Goal: Information Seeking & Learning: Find specific fact

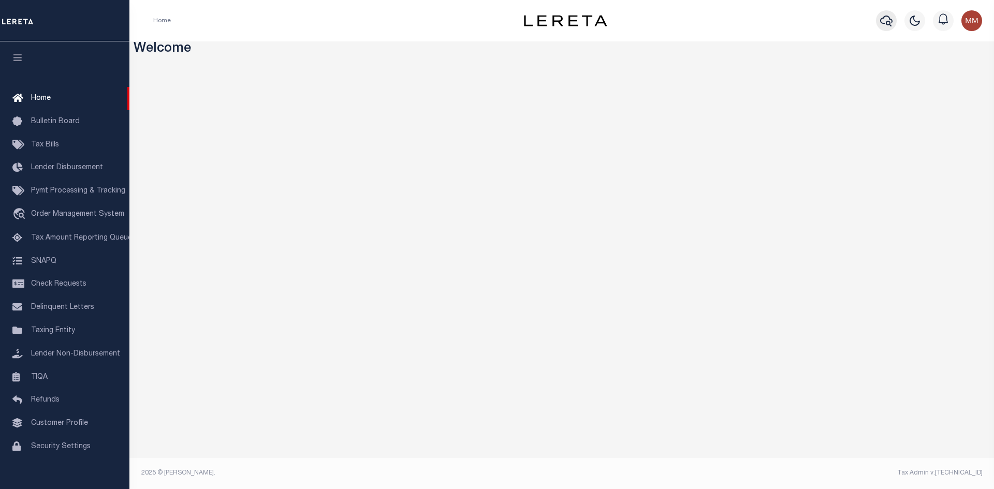
click at [889, 20] on icon "button" at bounding box center [886, 20] width 12 height 12
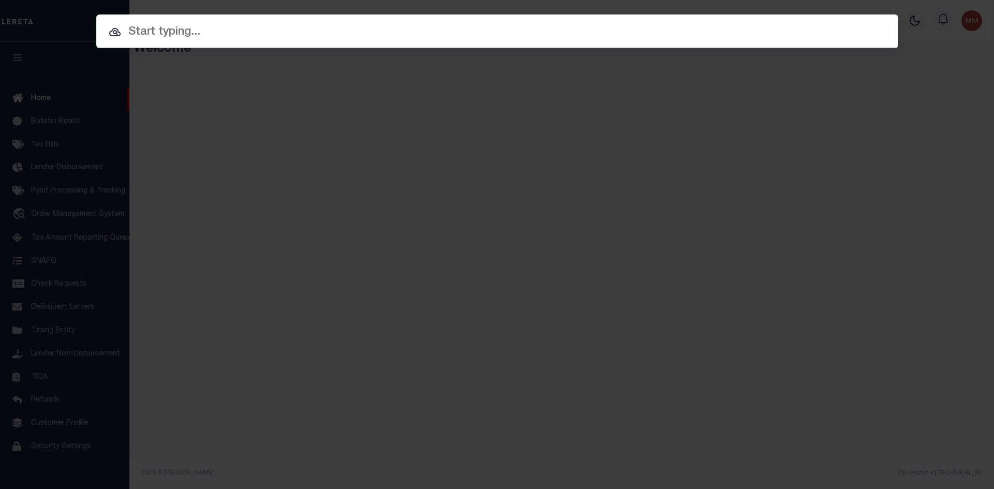
click at [370, 24] on input "text" at bounding box center [497, 32] width 802 height 18
type input "a"
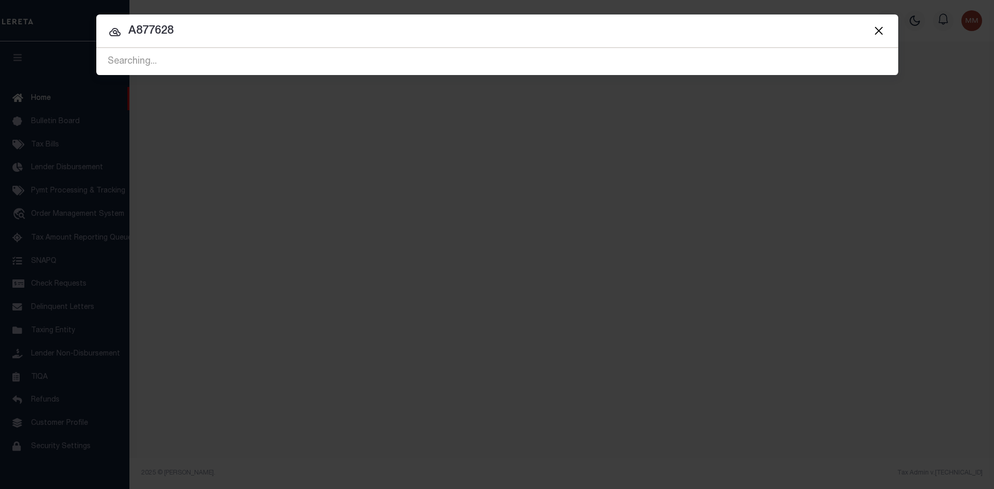
type input "A877628"
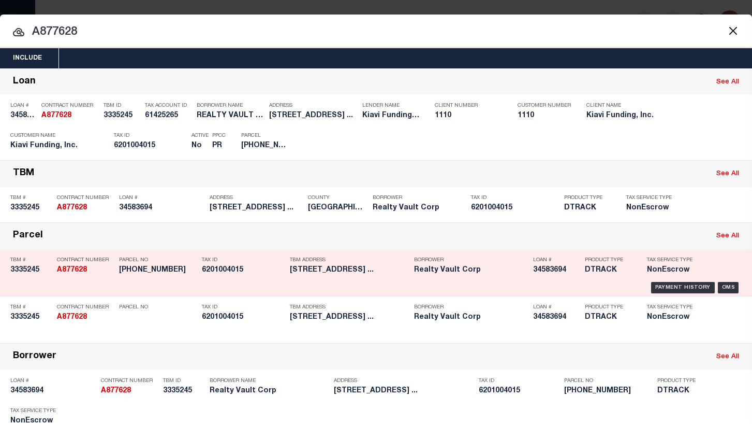
click at [243, 259] on div "Tax ID 6201004015" at bounding box center [243, 267] width 83 height 30
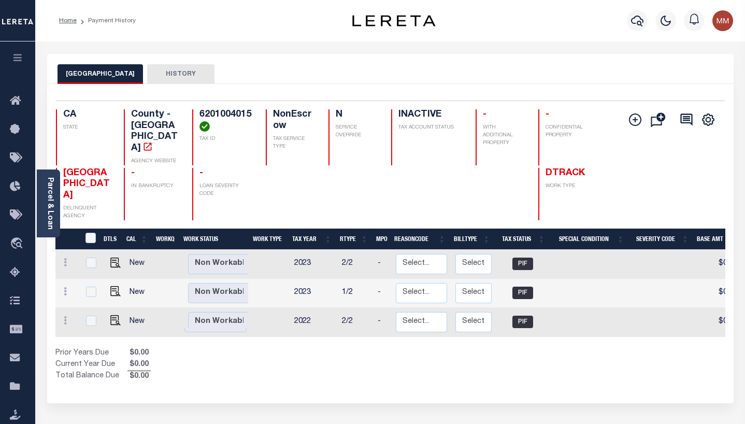
click at [20, 62] on icon "button" at bounding box center [18, 57] width 12 height 9
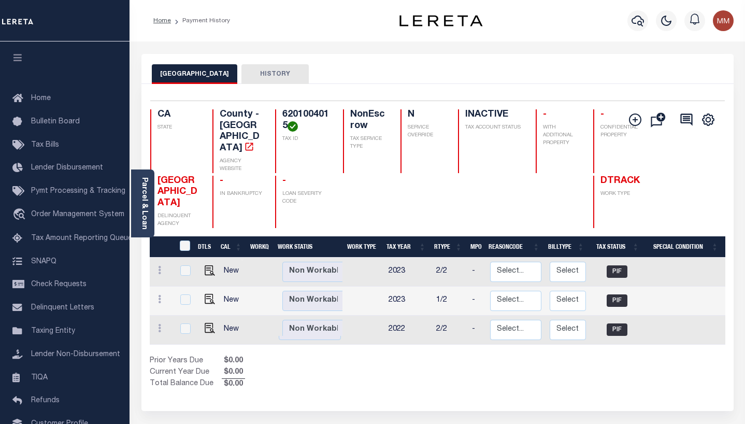
click at [20, 62] on icon "button" at bounding box center [18, 57] width 12 height 9
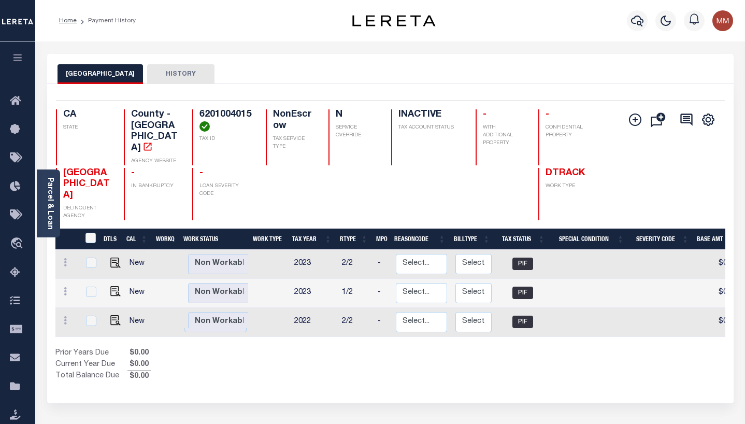
click at [626, 10] on div at bounding box center [637, 21] width 28 height 36
click at [649, 17] on div at bounding box center [637, 21] width 28 height 36
click at [634, 37] on div "Home Payment History Profile" at bounding box center [389, 20] width 709 height 41
click at [634, 26] on icon "button" at bounding box center [637, 20] width 12 height 12
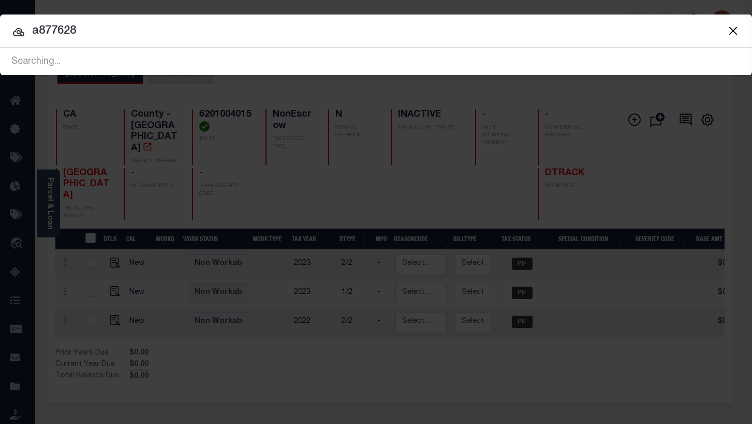
type input "a877628"
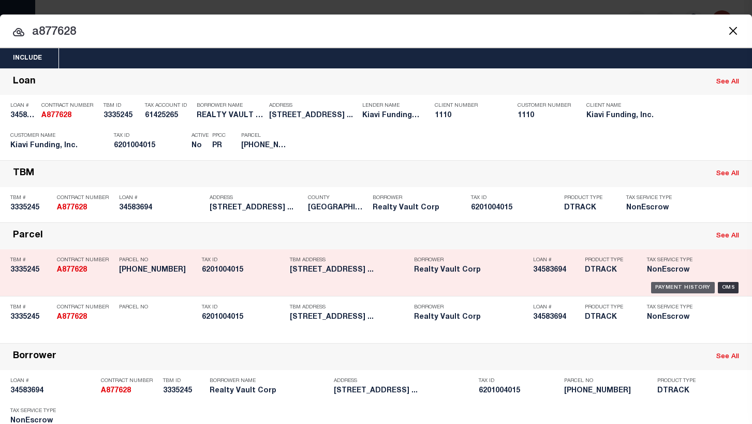
click at [675, 283] on div "Payment History" at bounding box center [683, 287] width 64 height 11
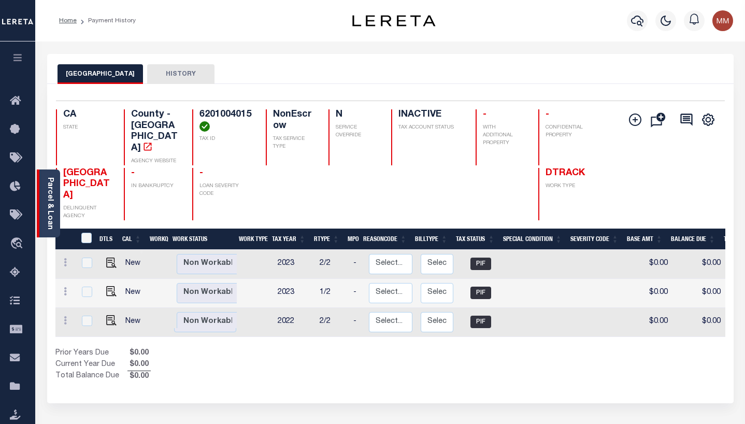
click at [52, 195] on link "Parcel & Loan" at bounding box center [49, 203] width 7 height 52
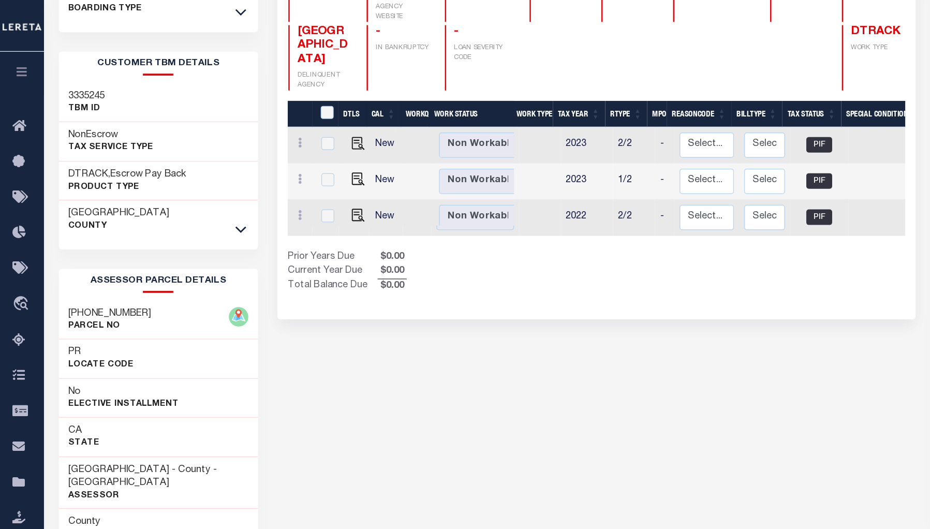
scroll to position [105, 0]
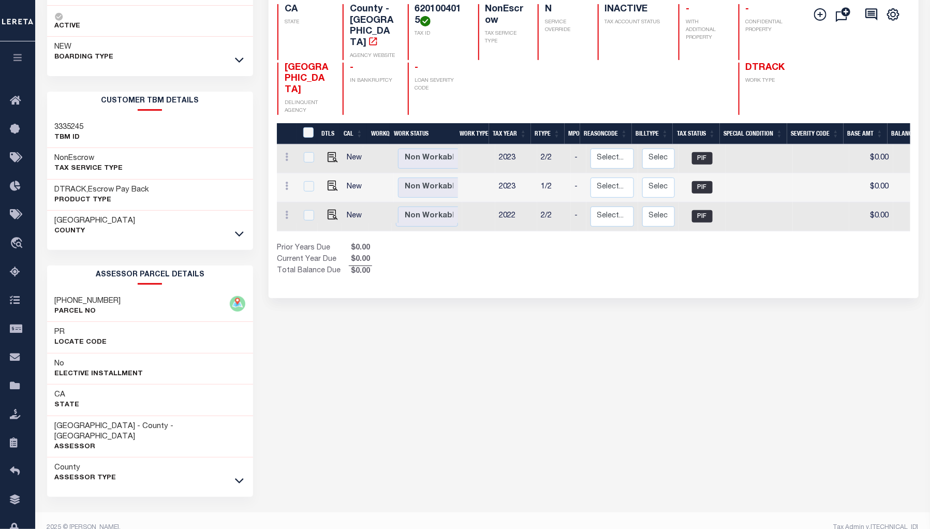
click at [17, 61] on icon "button" at bounding box center [18, 57] width 12 height 9
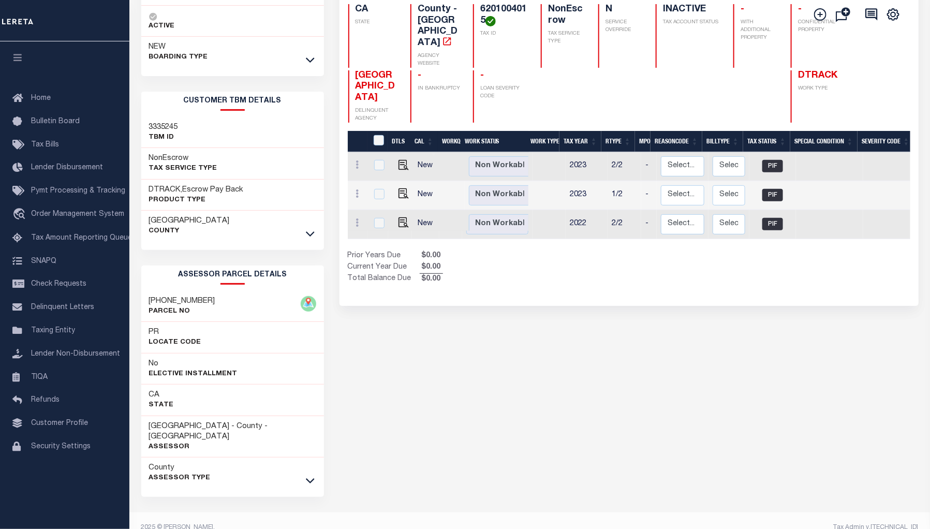
click at [12, 61] on icon "button" at bounding box center [18, 57] width 12 height 9
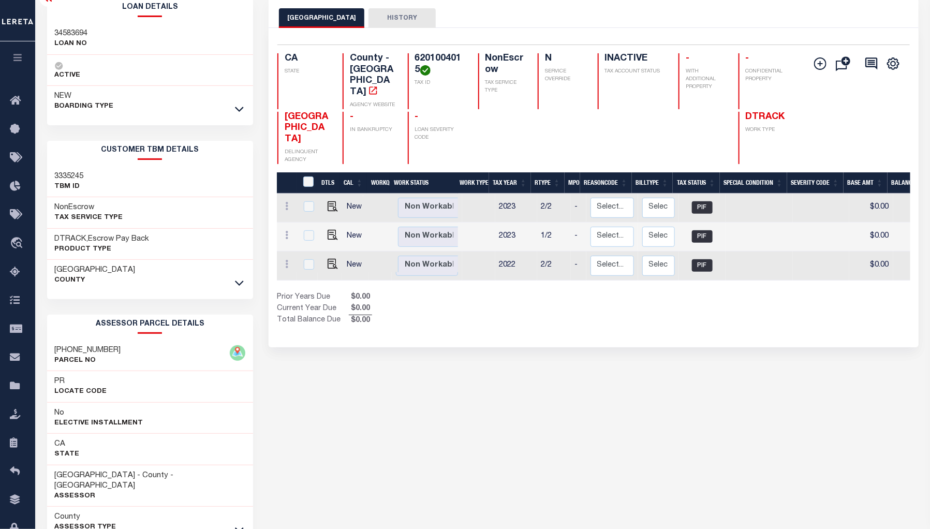
scroll to position [55, 0]
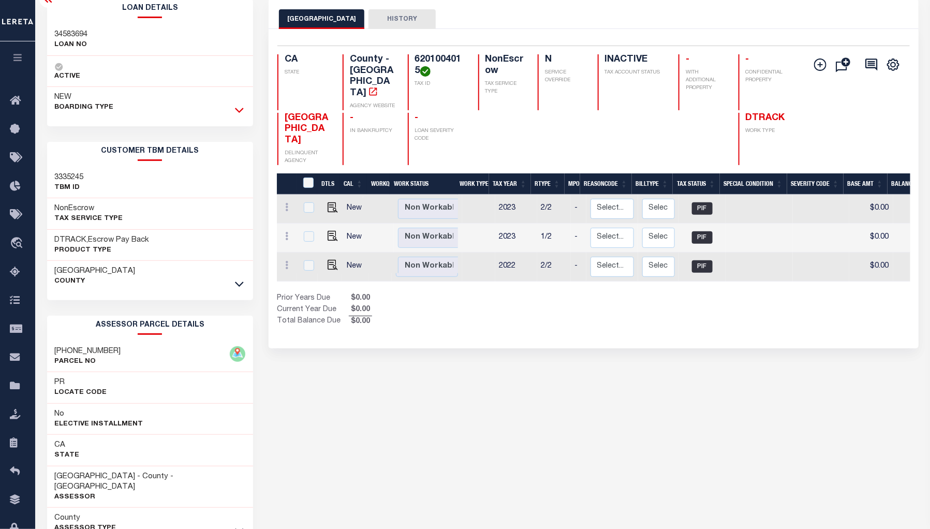
click at [239, 109] on icon at bounding box center [239, 110] width 9 height 5
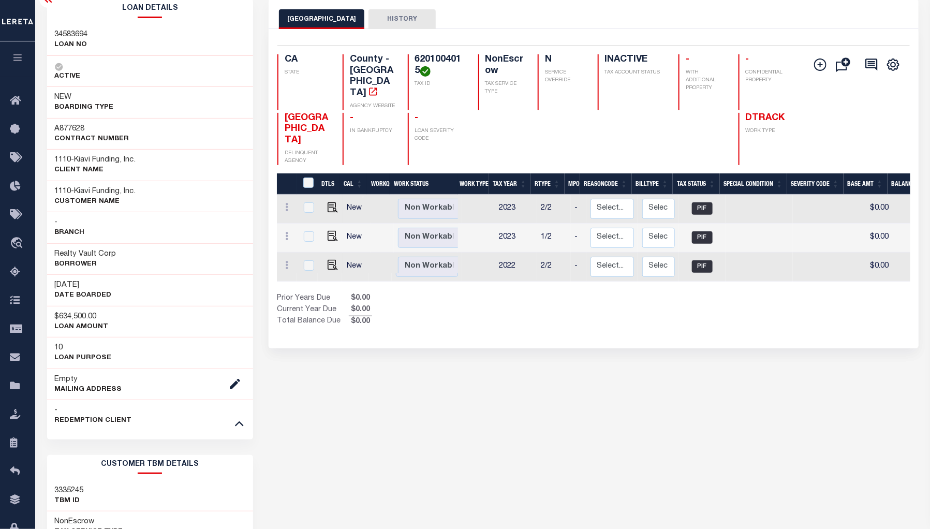
click at [246, 423] on div "- REDEMPTION CLIENT" at bounding box center [150, 416] width 207 height 32
click at [241, 423] on icon at bounding box center [239, 423] width 9 height 11
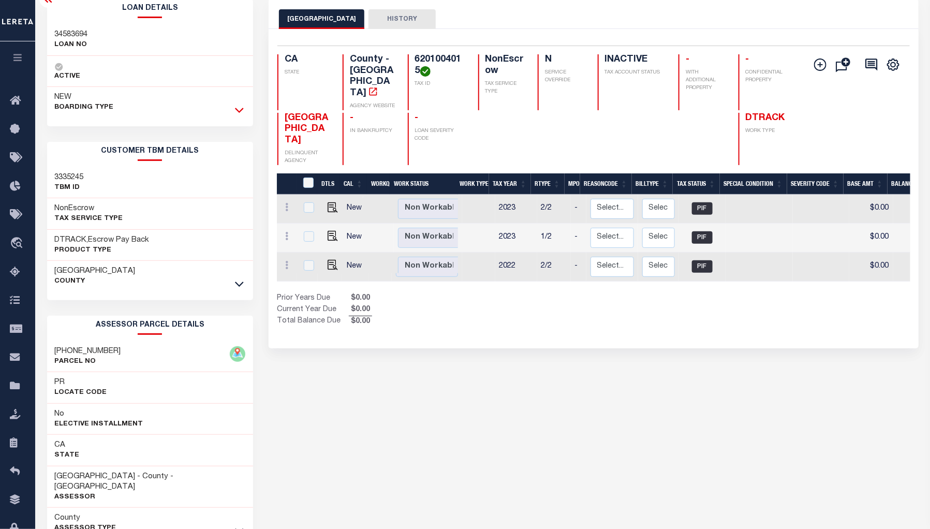
click at [241, 107] on icon at bounding box center [239, 110] width 9 height 11
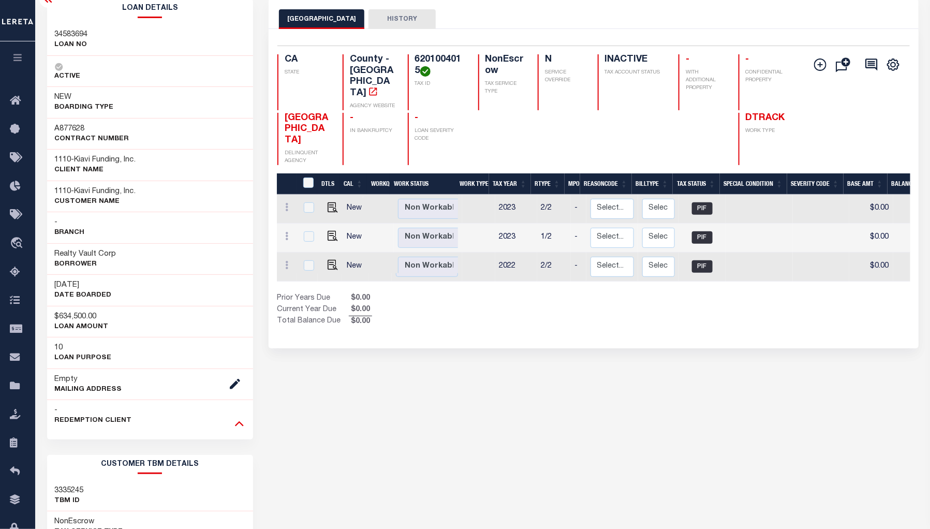
click at [241, 423] on icon at bounding box center [239, 423] width 9 height 5
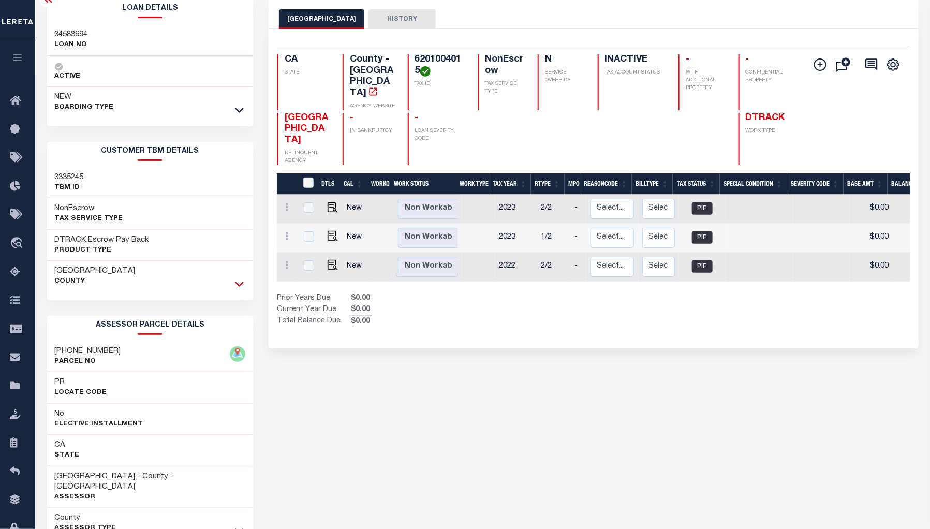
click at [241, 284] on icon at bounding box center [239, 284] width 9 height 11
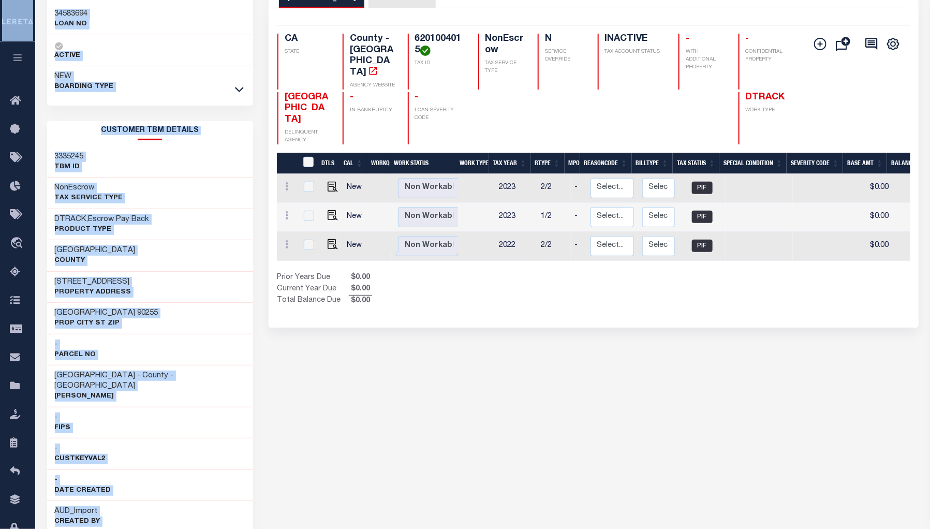
scroll to position [0, 0]
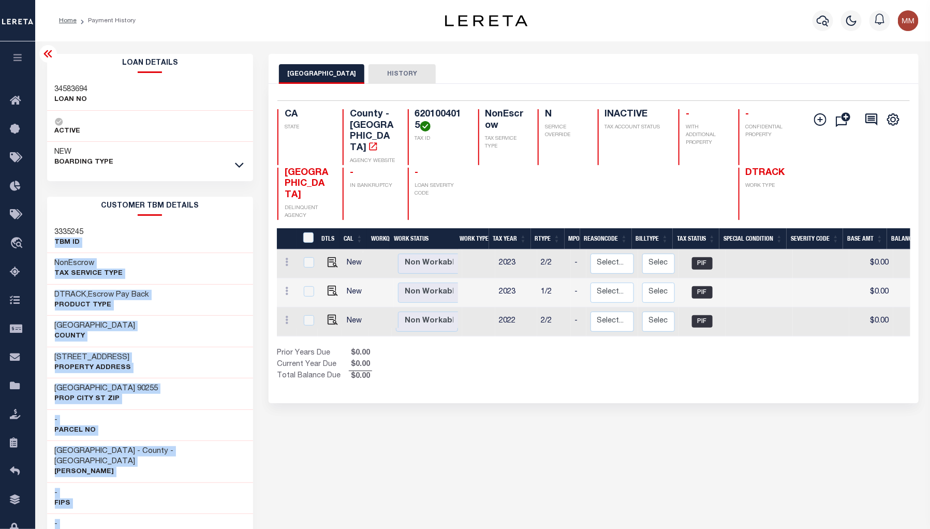
drag, startPoint x: 95, startPoint y: 374, endPoint x: 53, endPoint y: 243, distance: 136.9
click at [53, 243] on div "CUSTOMER TBM DETAILS 3335245 TBM ID NonEscrow" at bounding box center [150, 449] width 207 height 505
copy div "TBM ID NonEscrow Tax Service Type DTRACK,Escrow Pay Back Product Type LOS ANGEL…"
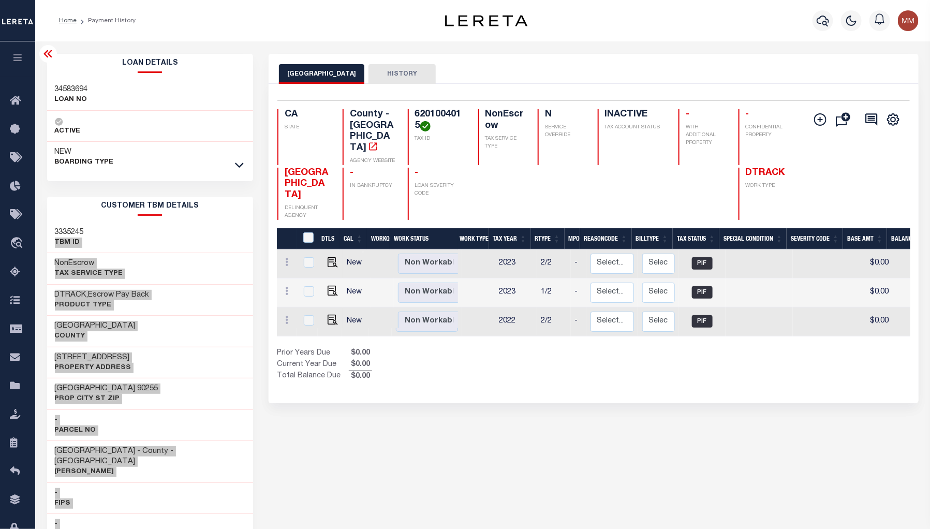
scroll to position [194, 0]
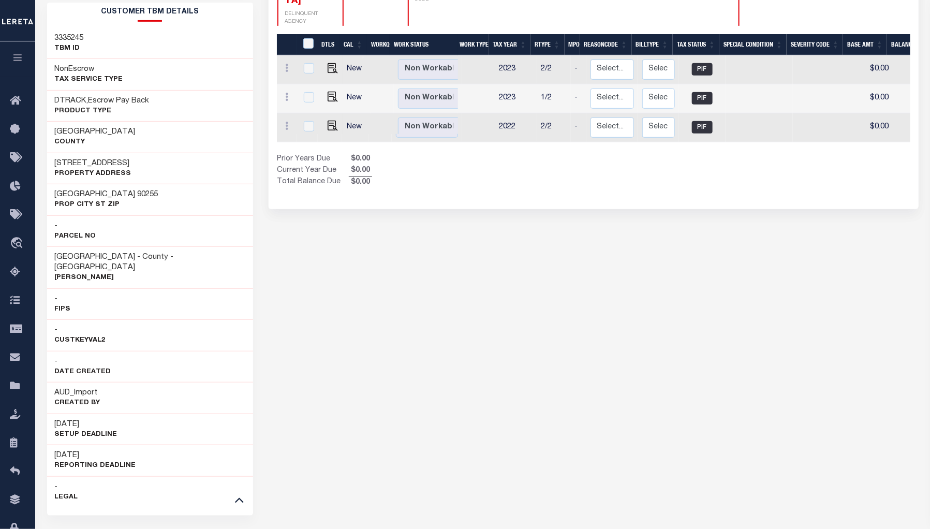
click at [234, 423] on div at bounding box center [240, 499] width 12 height 11
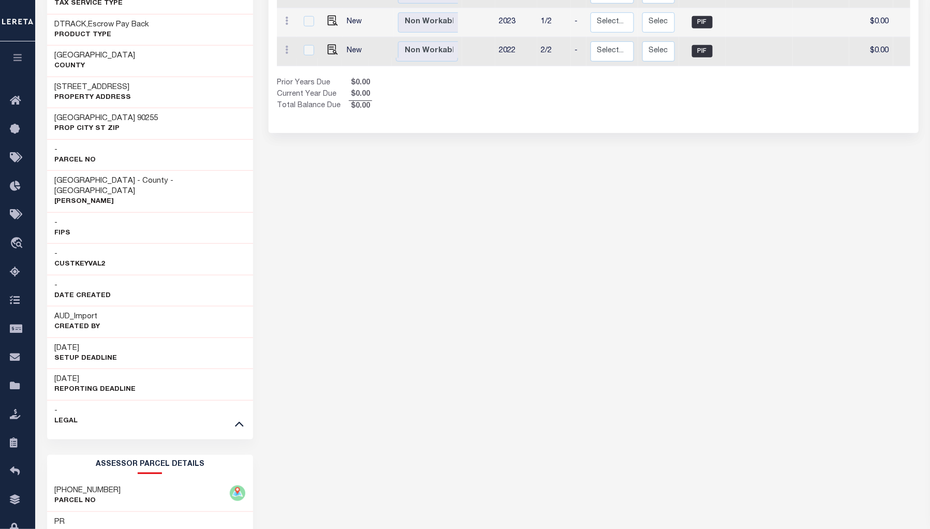
scroll to position [388, 0]
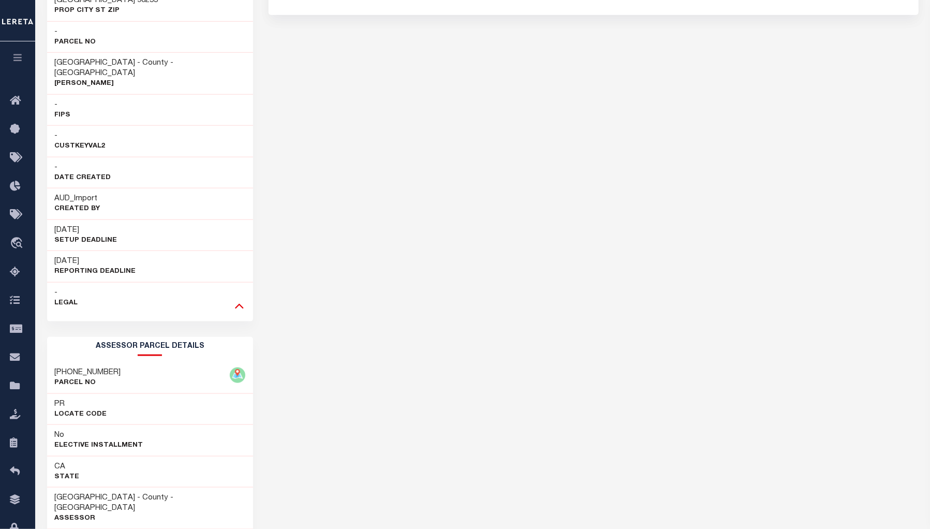
click at [242, 306] on icon at bounding box center [239, 306] width 9 height 5
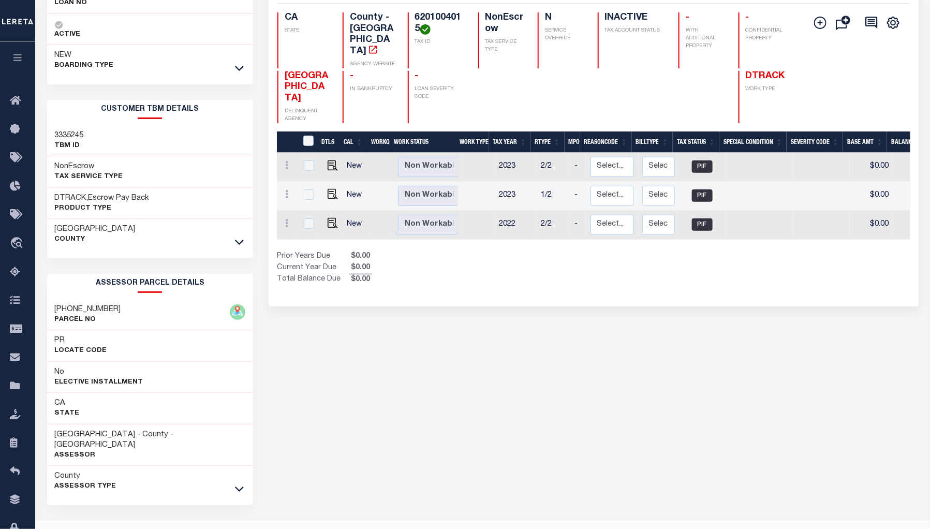
scroll to position [105, 0]
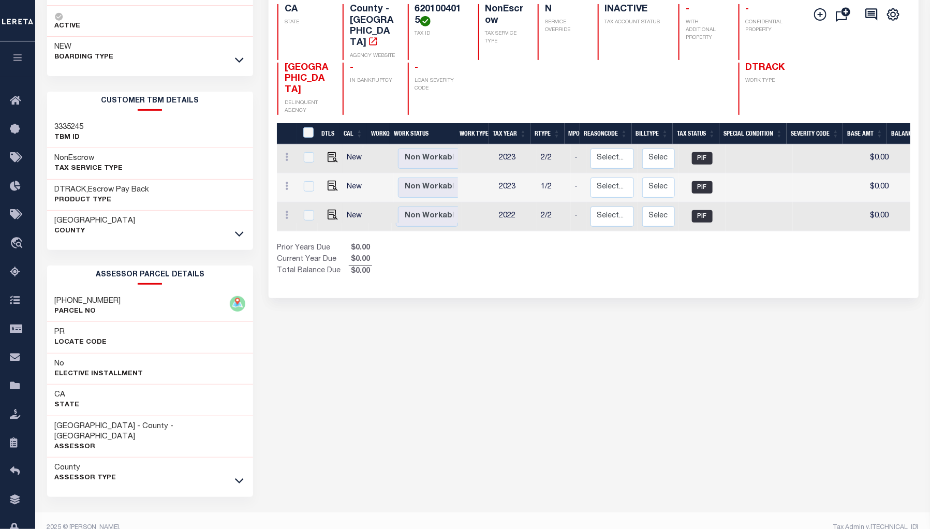
click at [245, 423] on div at bounding box center [240, 480] width 12 height 11
click at [241, 423] on icon at bounding box center [239, 480] width 9 height 11
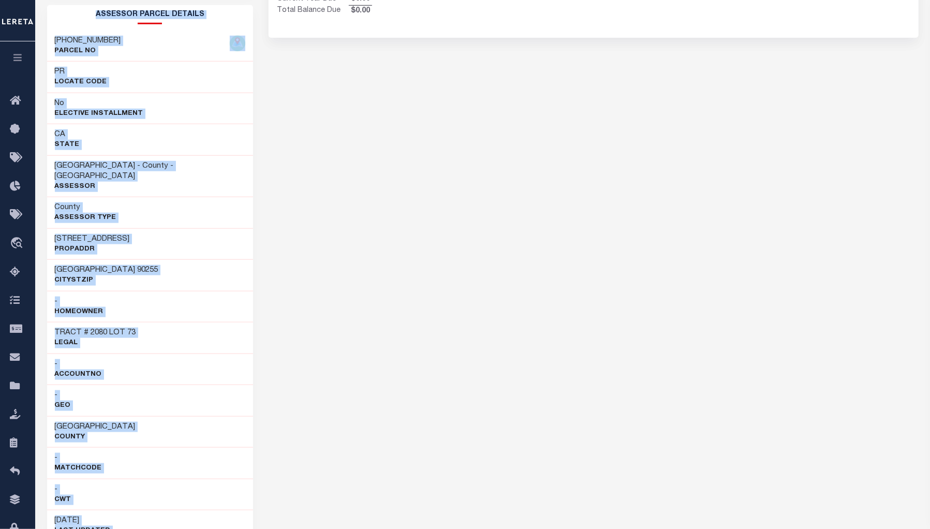
scroll to position [73, 0]
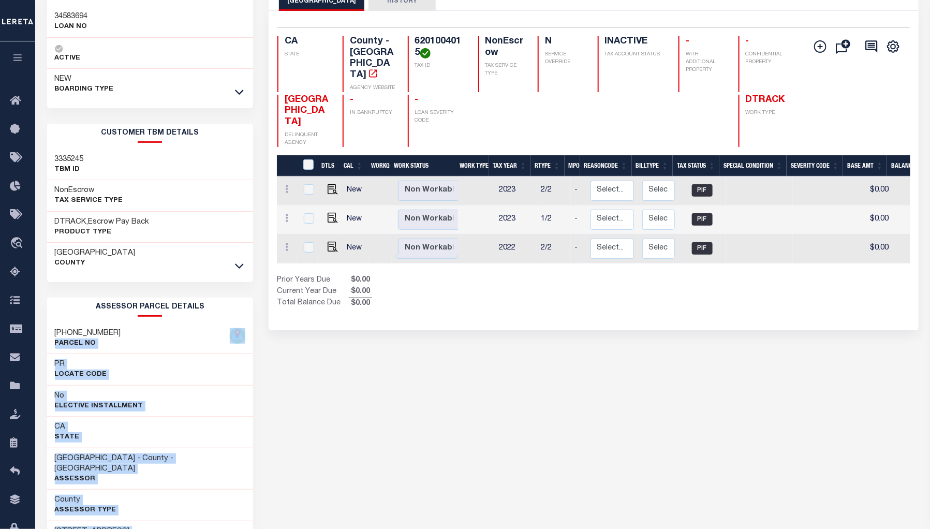
drag, startPoint x: 145, startPoint y: 467, endPoint x: 52, endPoint y: 338, distance: 159.2
copy div "PARCEL NO PR Locate Code No Elective Installment CA State LOS ANGELES COUNTY - …"
click at [634, 399] on div "LOS ANGELES COUNTY HISTORY Selected 3 Results" at bounding box center [594, 498] width 666 height 1034
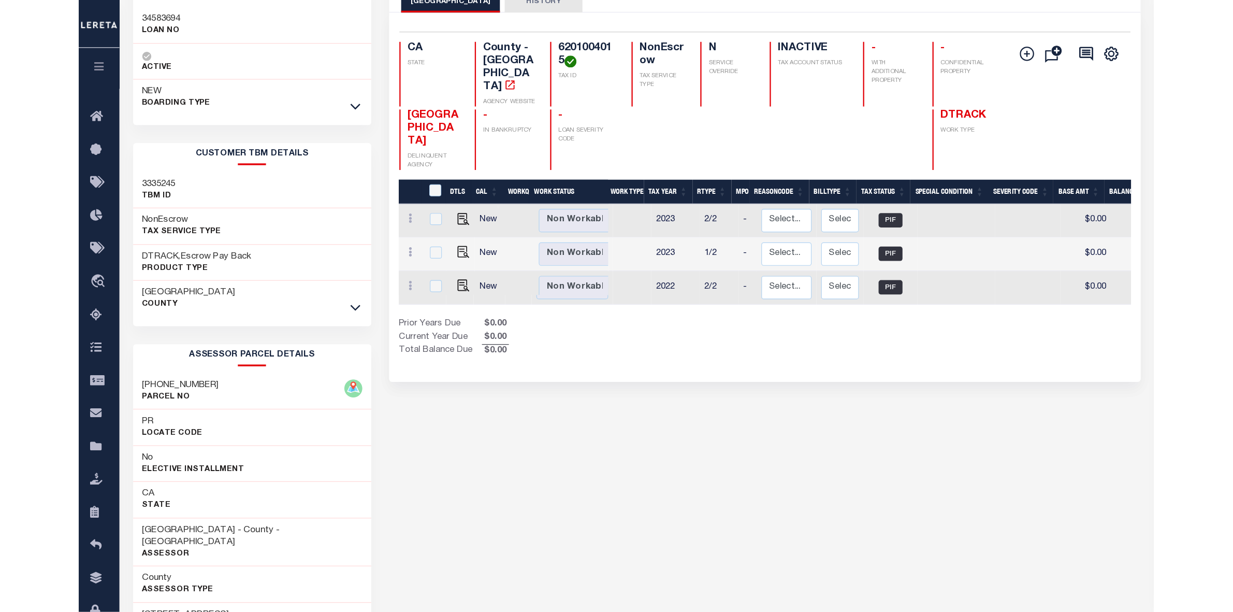
scroll to position [8, 0]
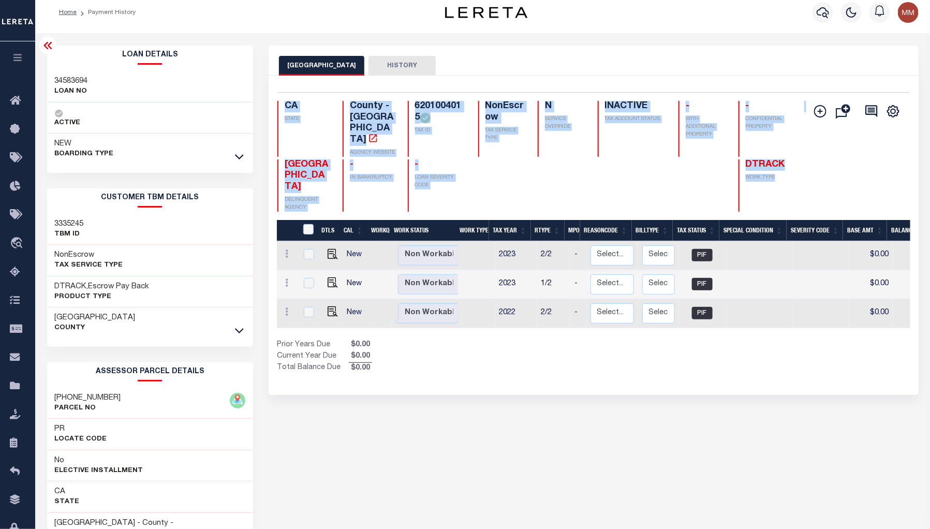
drag, startPoint x: 280, startPoint y: 101, endPoint x: 778, endPoint y: 173, distance: 502.8
click at [744, 173] on div "CA STATE County - CA AGENCY WEBSITE 6201004015 TAX ID NonEscrow TAX SERVICE TYP…" at bounding box center [541, 156] width 527 height 111
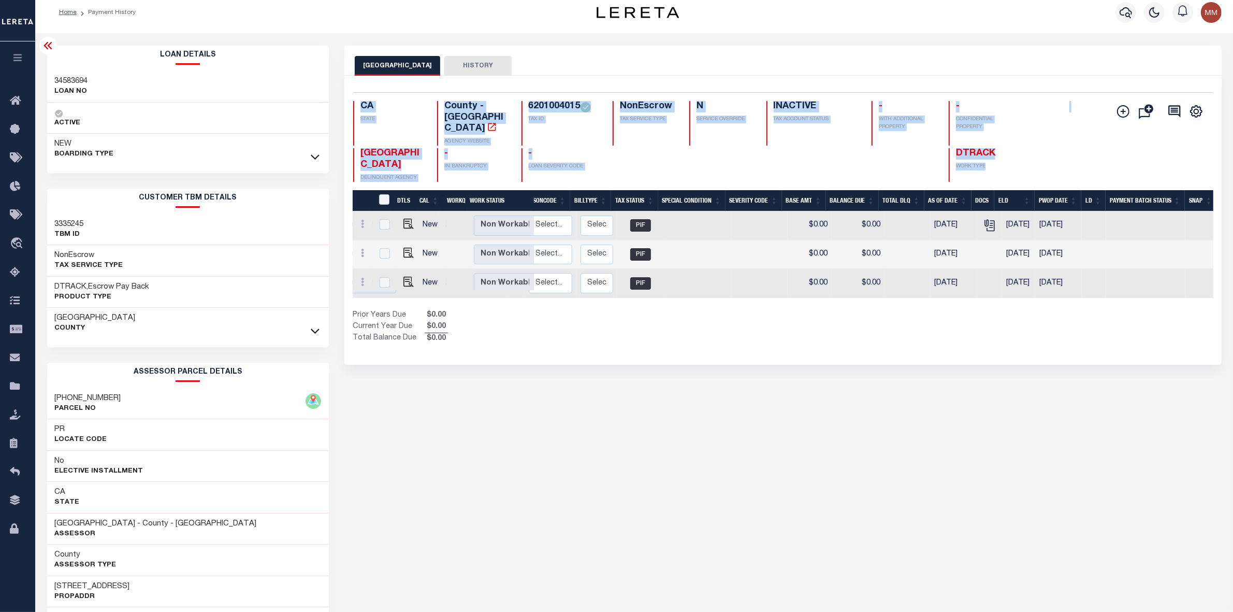
scroll to position [0, 138]
drag, startPoint x: 1080, startPoint y: 179, endPoint x: 824, endPoint y: 165, distance: 256.2
click at [744, 165] on div "Selected 3 Results 1 Items per page 25 50 100 CA STATE TAX ID N" at bounding box center [782, 220] width 877 height 289
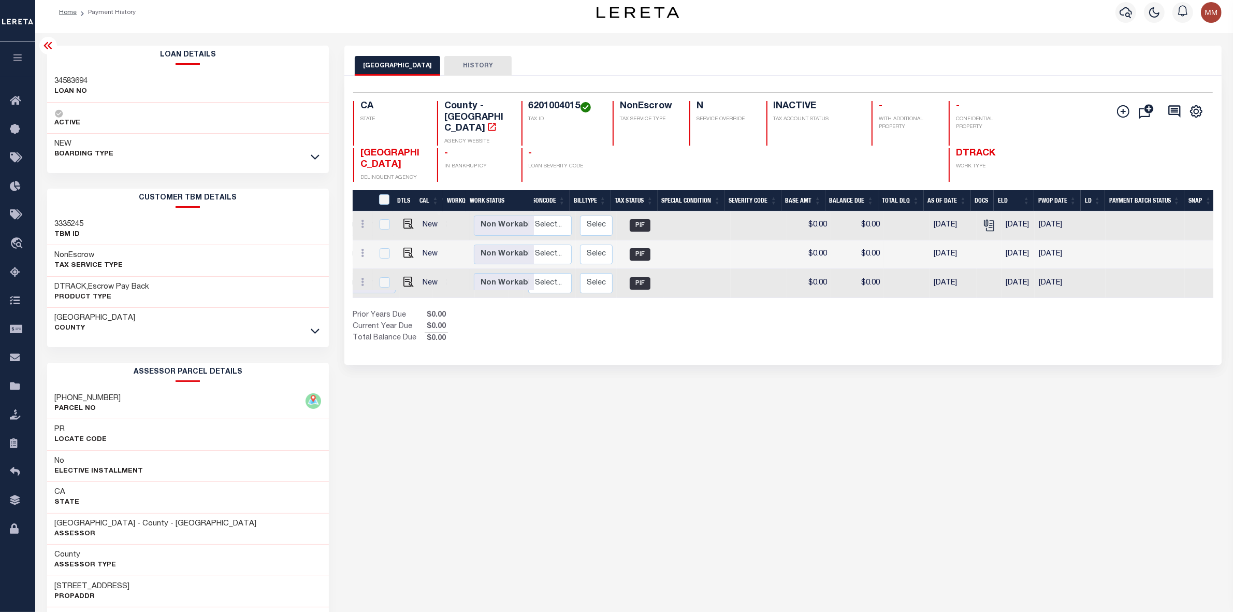
drag, startPoint x: 1093, startPoint y: 369, endPoint x: 1085, endPoint y: 332, distance: 37.6
click at [744, 364] on div "LOS ANGELES COUNTY HISTORY Selected 3 Results" at bounding box center [783, 557] width 893 height 1023
drag, startPoint x: 1070, startPoint y: 182, endPoint x: 846, endPoint y: 176, distance: 224.3
click at [744, 190] on tr "DTLS CAL WorkQ Work Status Work Type Tax Year RType MPO ReasonCode BillType Tax…" at bounding box center [714, 200] width 1001 height 21
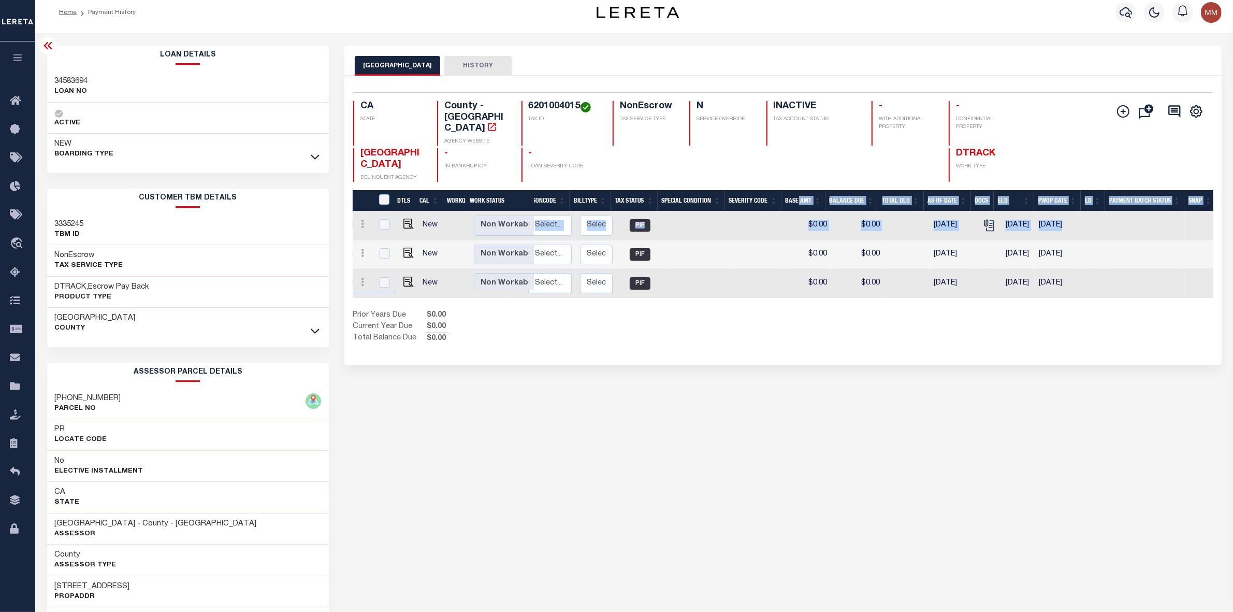
drag, startPoint x: 1091, startPoint y: 202, endPoint x: 810, endPoint y: 169, distance: 282.6
click at [744, 190] on div "DTLS CAL WorkQ Work Status Work Type Tax Year RType MPO ReasonCode BillType Tax…" at bounding box center [783, 244] width 861 height 108
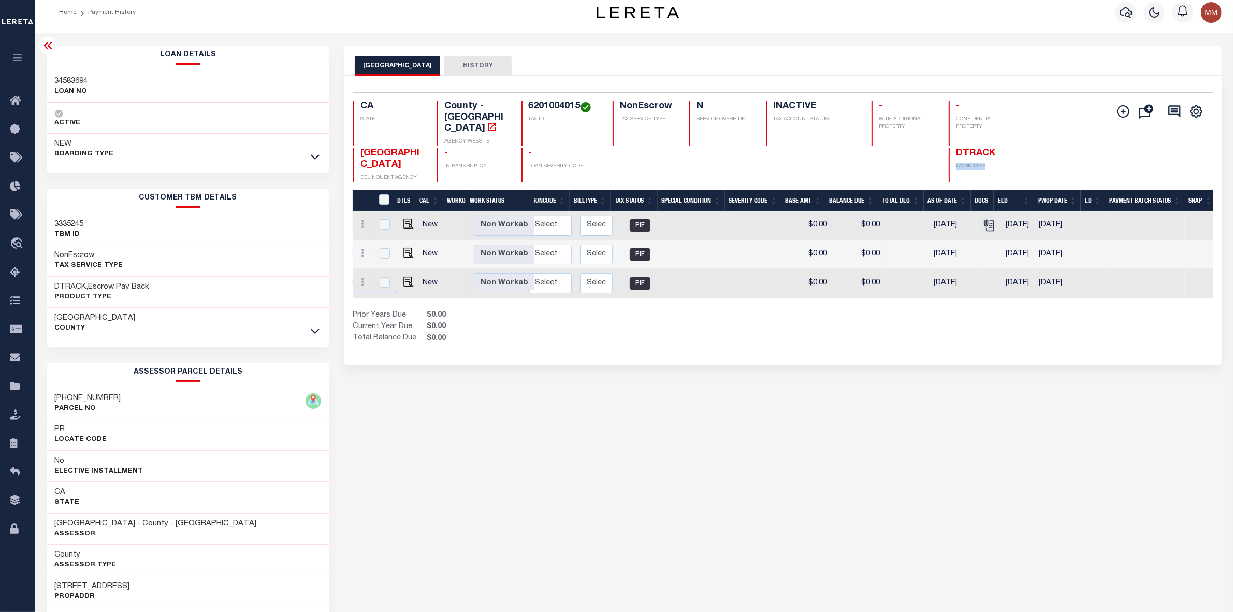
click at [744, 148] on div "LOS ANGELES COUNTY DELINQUENT AGENCY - IN BANKRUPTCY - LOAN SEVERITY CODE DTRAC…" at bounding box center [711, 165] width 716 height 34
drag, startPoint x: 1201, startPoint y: 177, endPoint x: 1068, endPoint y: 189, distance: 133.7
click at [744, 191] on tr "DTLS CAL WorkQ Work Status Work Type Tax Year RType MPO ReasonCode BillType Tax…" at bounding box center [714, 200] width 1001 height 21
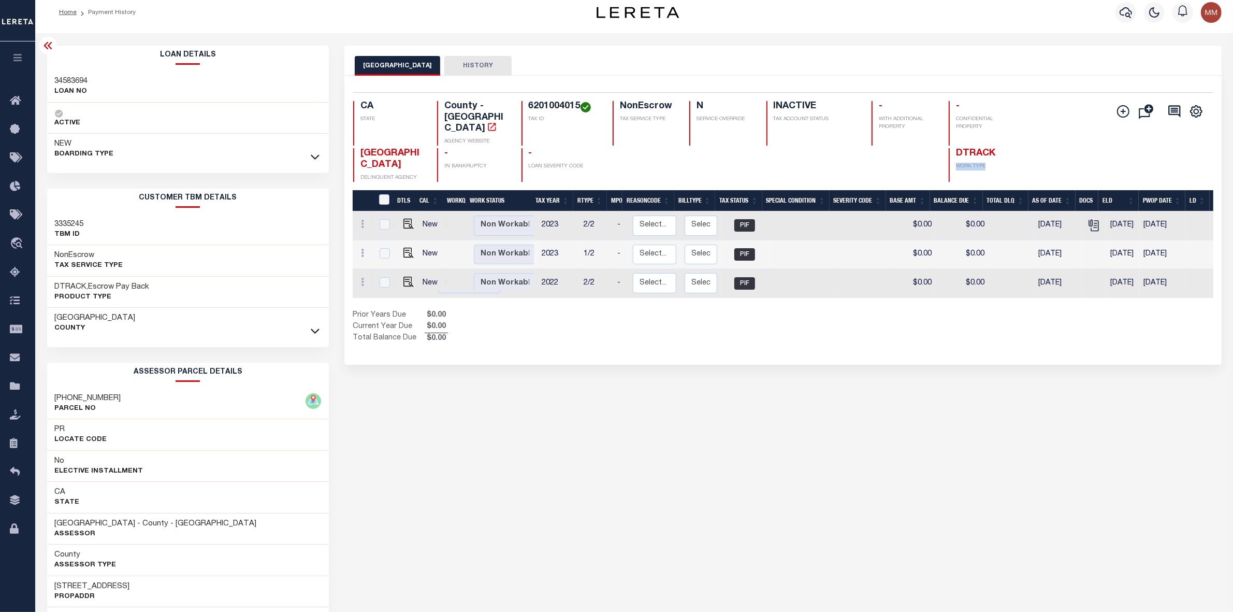
scroll to position [0, 0]
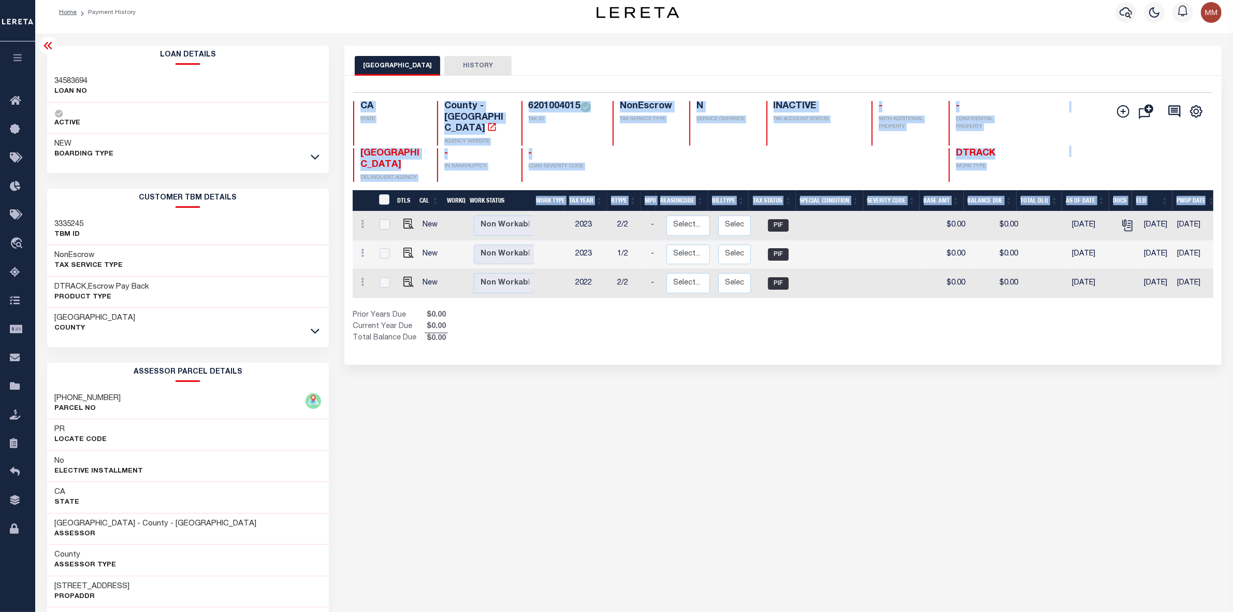
drag, startPoint x: 357, startPoint y: 102, endPoint x: 1210, endPoint y: 184, distance: 856.8
click at [744, 184] on div "Selected 3 Results 1 Items per page 25 50 100 CA STATE TAX ID N" at bounding box center [782, 220] width 877 height 289
copy div "CA STATE County - CA AGENCY WEBSITE 6201004015 TAX ID NonEscrow TAX SERVICE TYP…"
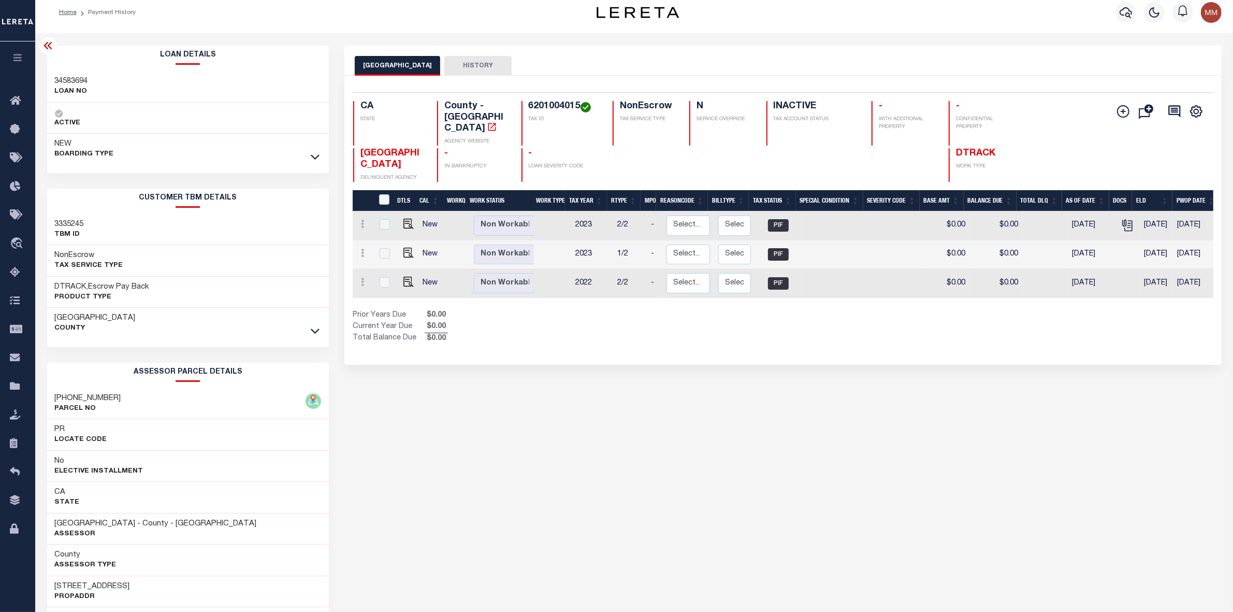
click at [517, 190] on th "Work Status" at bounding box center [500, 200] width 68 height 21
drag, startPoint x: 517, startPoint y: 182, endPoint x: 387, endPoint y: 184, distance: 129.5
click at [387, 190] on tr "DTLS CAL WorkQ Work Status" at bounding box center [443, 200] width 181 height 21
copy tr "DTLS CAL WorkQ Work Status"
click at [744, 423] on div "LOS ANGELES COUNTY HISTORY Selected 3 Results" at bounding box center [783, 557] width 893 height 1023
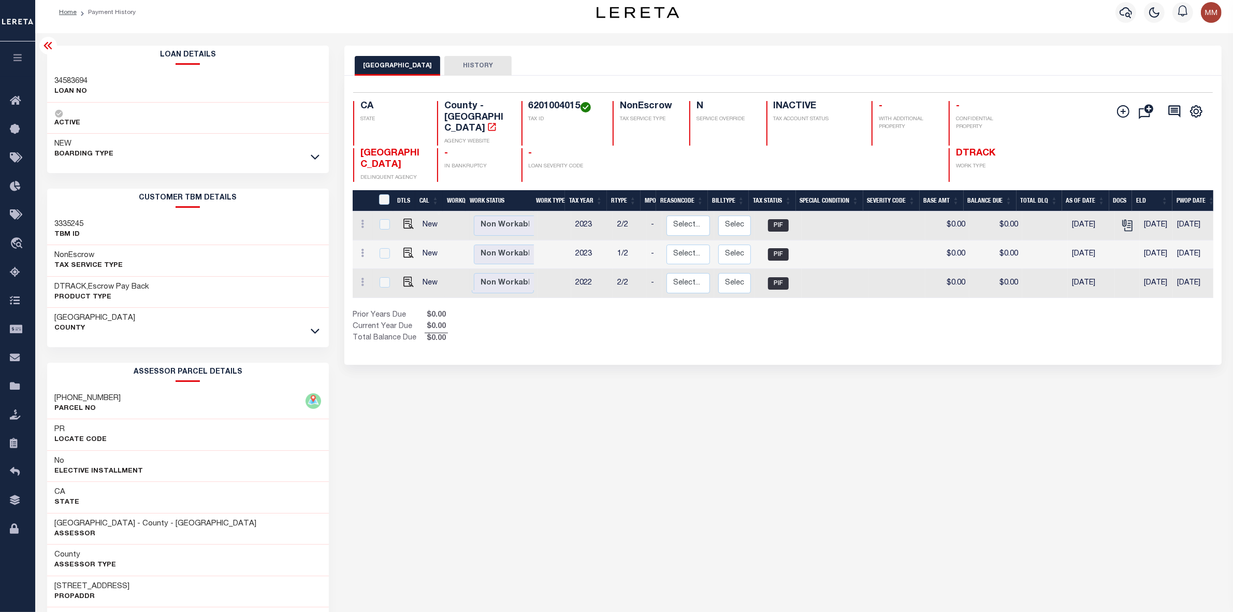
click at [565, 395] on div "LOS ANGELES COUNTY HISTORY Selected 3 Results" at bounding box center [783, 557] width 893 height 1023
click at [600, 423] on div "LOS ANGELES COUNTY HISTORY Selected 3 Results" at bounding box center [783, 557] width 893 height 1023
